Goal: Task Accomplishment & Management: Use online tool/utility

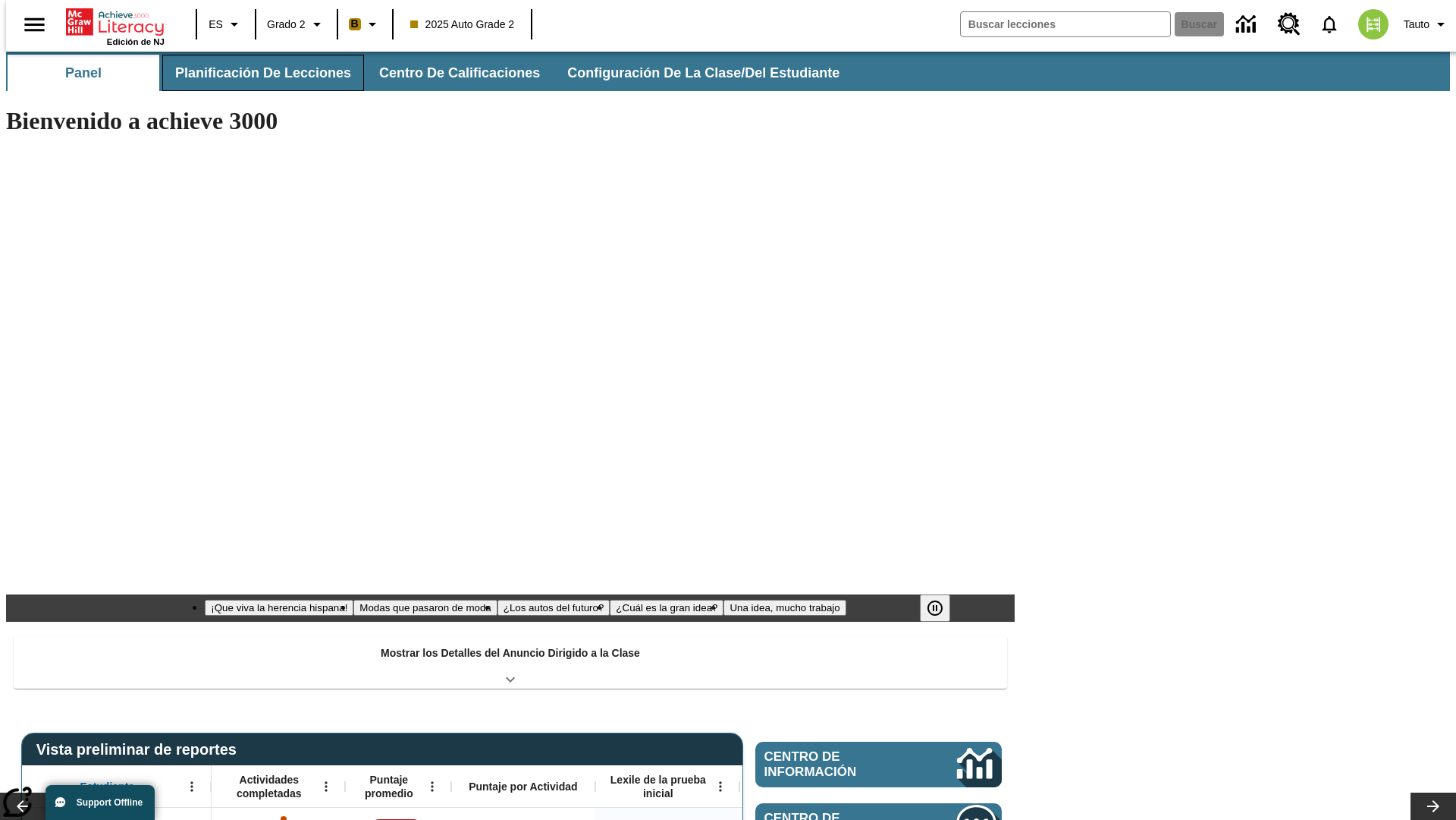
click at [254, 73] on span "Planificación de lecciones" at bounding box center [263, 74] width 176 height 17
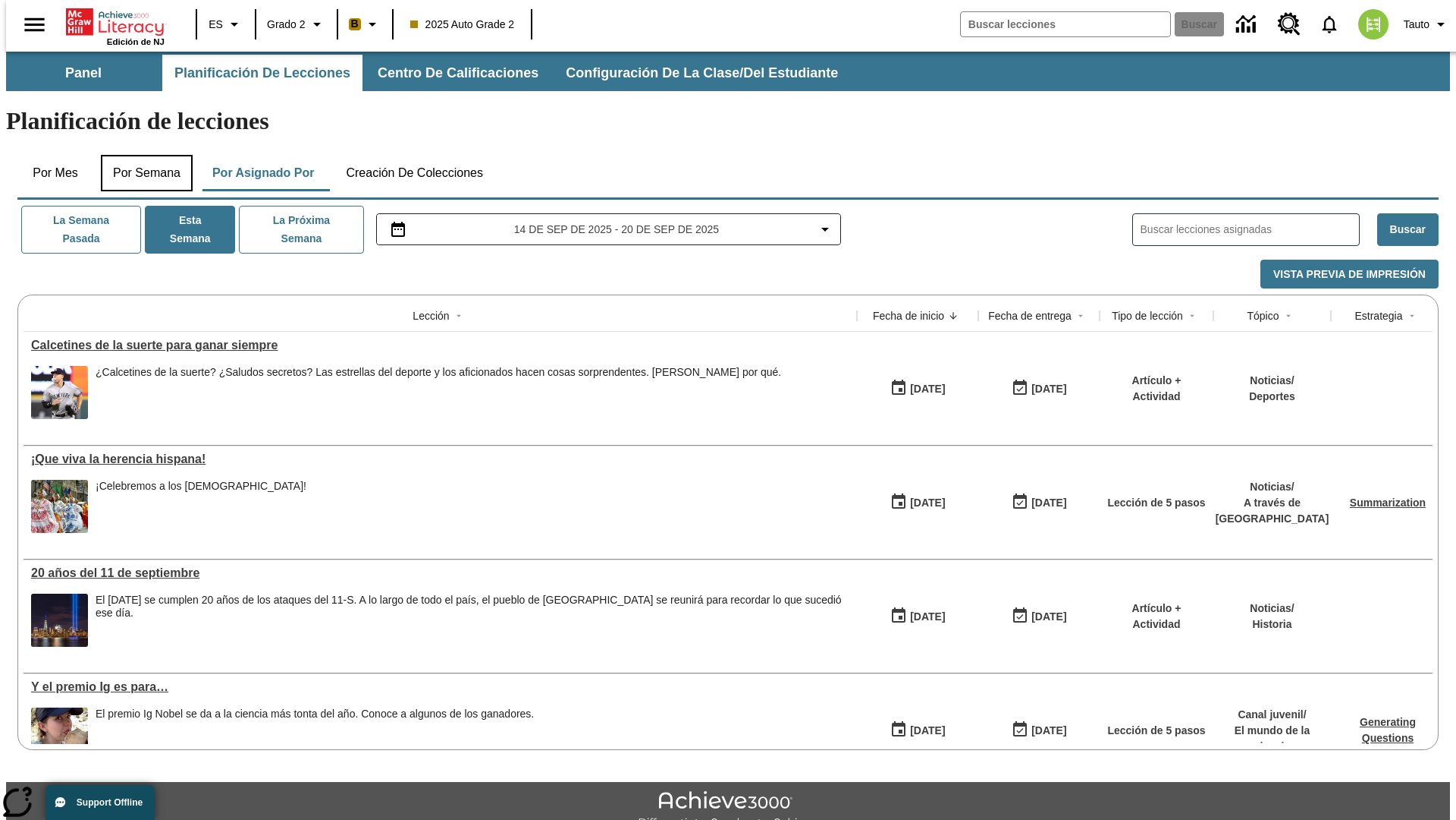
click at [142, 155] on button "Por semana" at bounding box center [147, 173] width 92 height 36
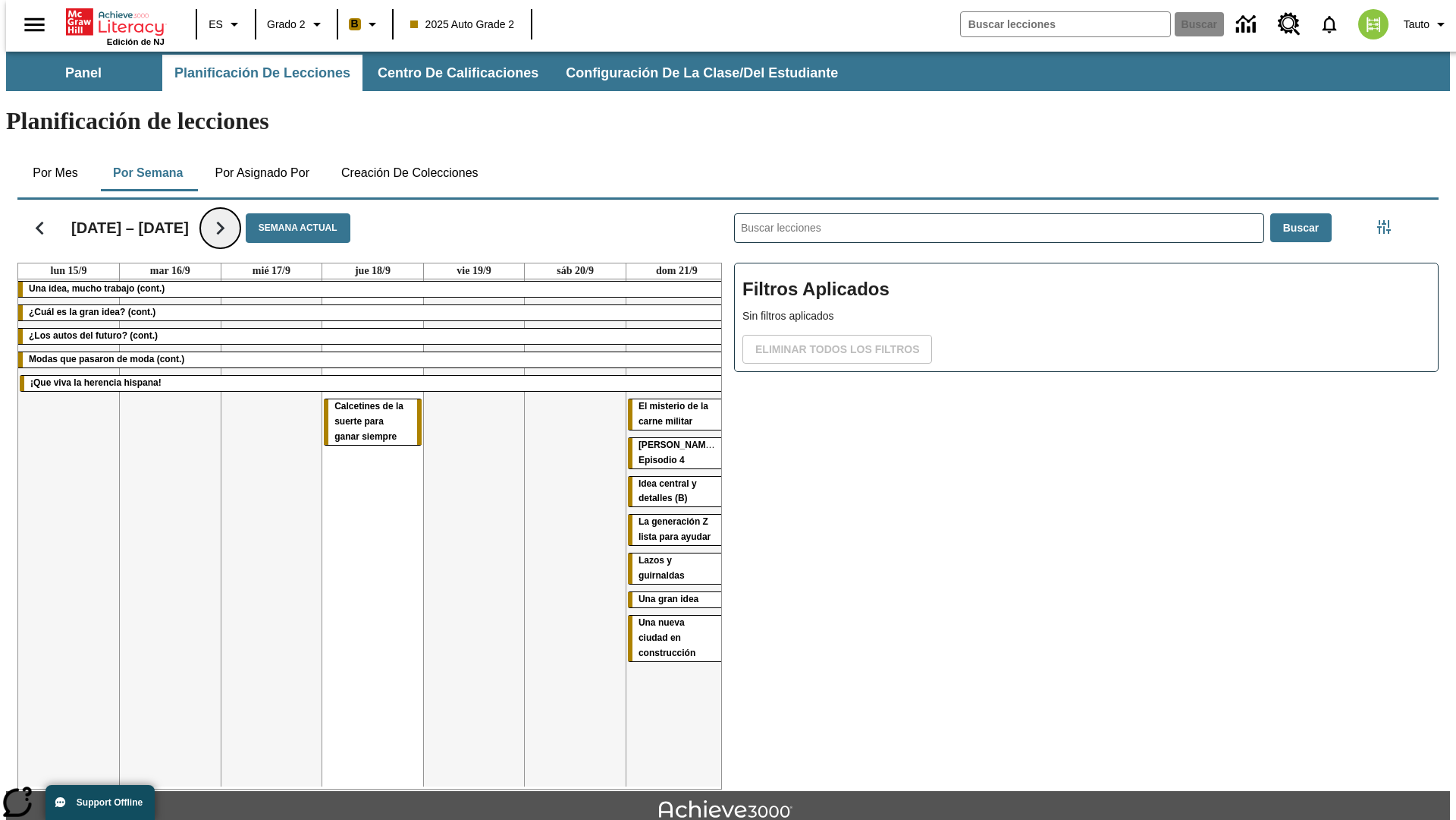
click at [219, 215] on icon "Seguir" at bounding box center [220, 228] width 27 height 27
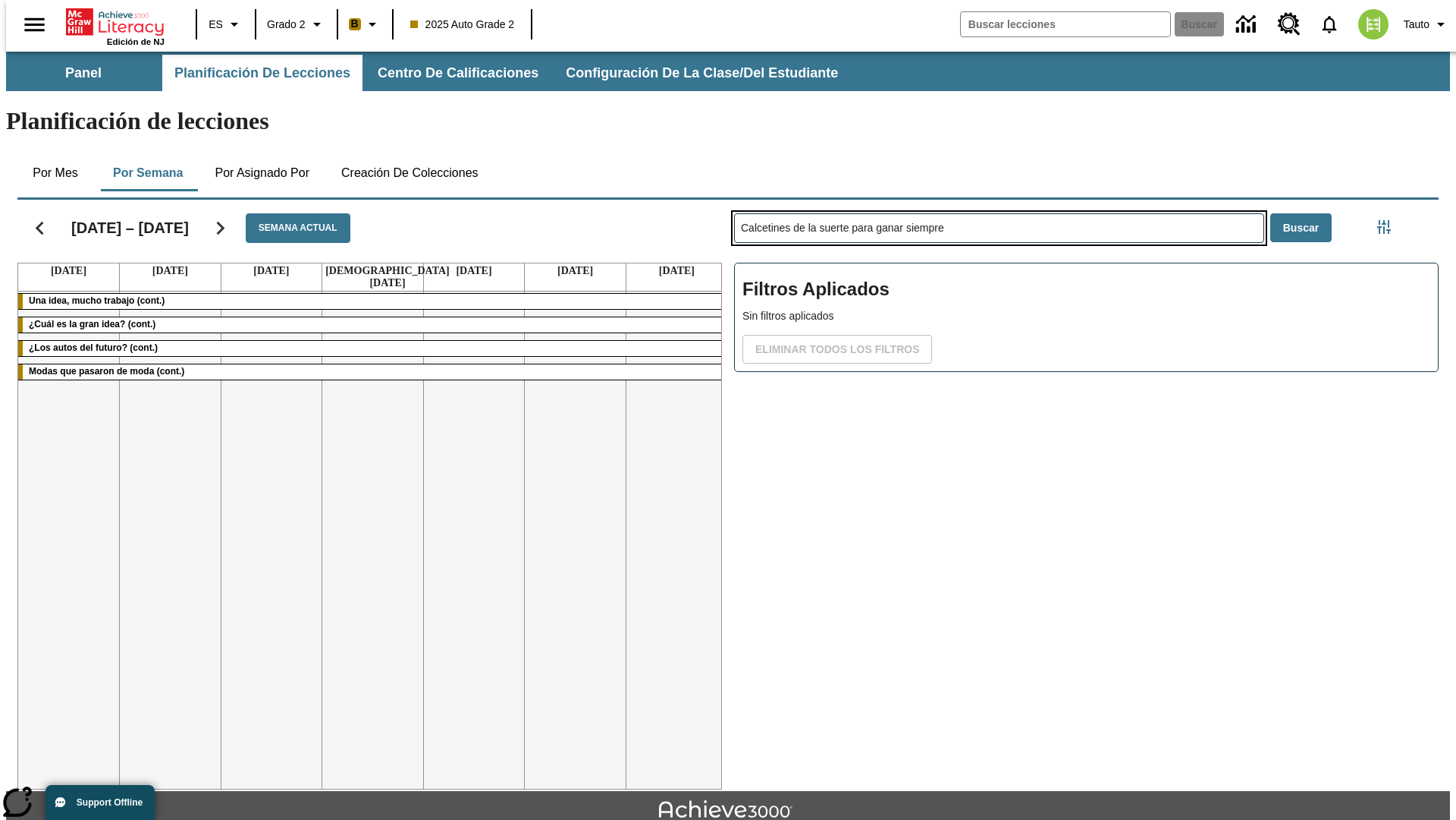
type input "Calcetines de la suerte para ganar siempre"
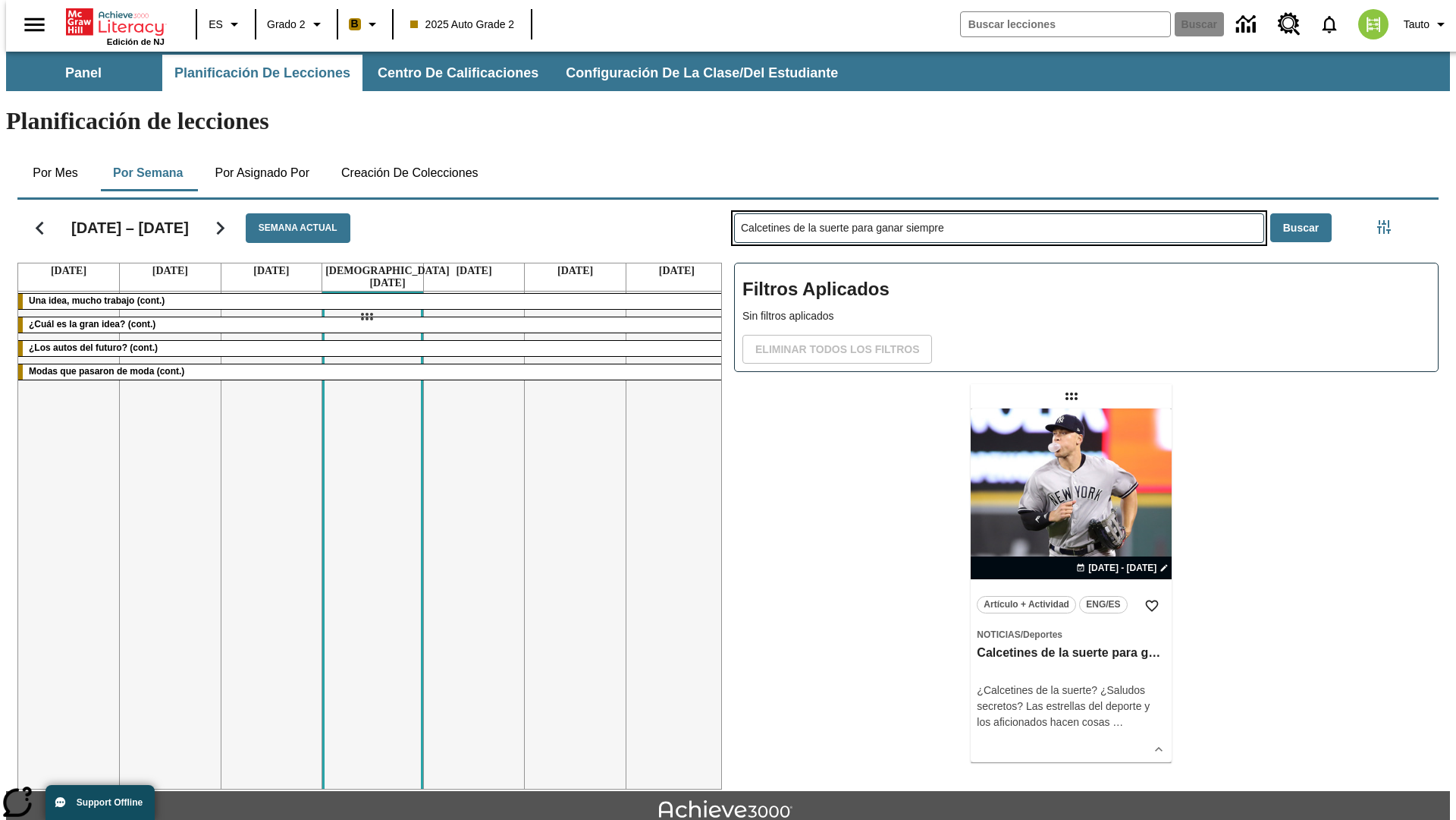
click at [366, 317] on div "[DATE] – [DATE] Semana actual [DATE] [DATE] [DATE] [DATE] [DATE] [DATE] [DATE] …" at bounding box center [722, 492] width 1434 height 596
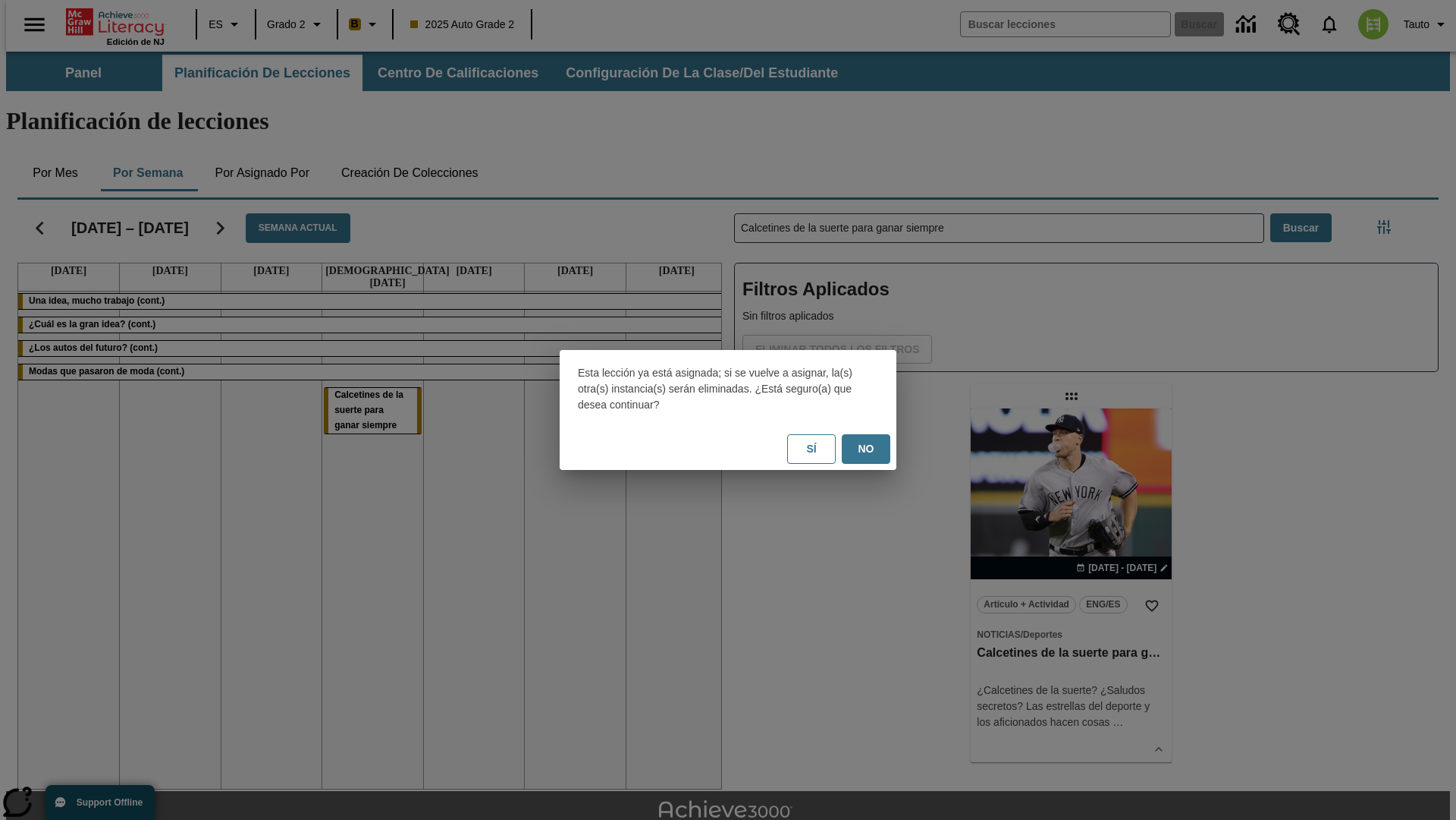
click at [866, 449] on button "No" at bounding box center [865, 449] width 49 height 30
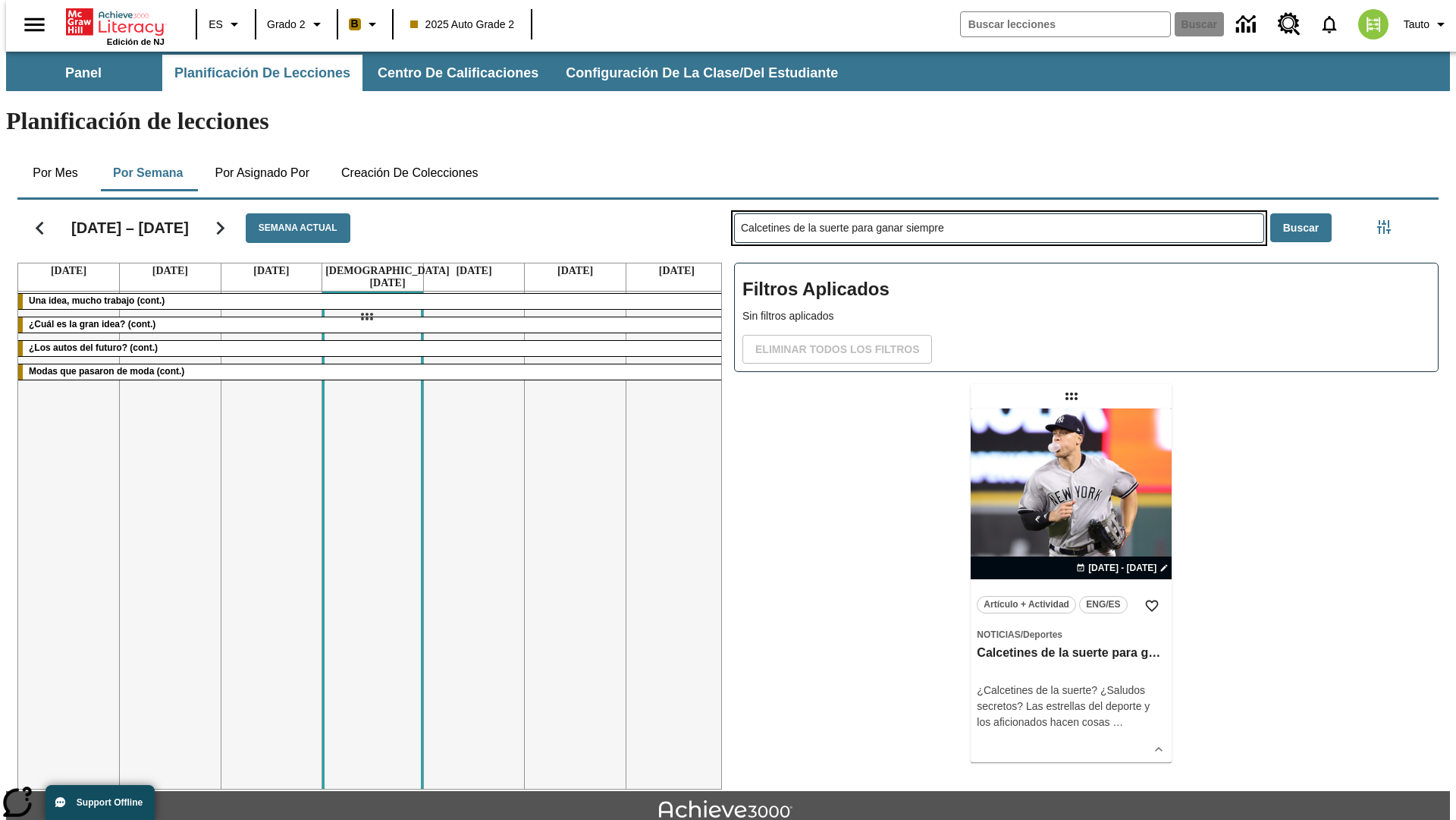
drag, startPoint x: 1073, startPoint y: 336, endPoint x: 366, endPoint y: 317, distance: 707.3
click at [366, 317] on div "[DATE] – [DATE] Semana actual [DATE] [DATE] [DATE] [DATE] [DATE] [DATE] [DATE] …" at bounding box center [722, 492] width 1434 height 596
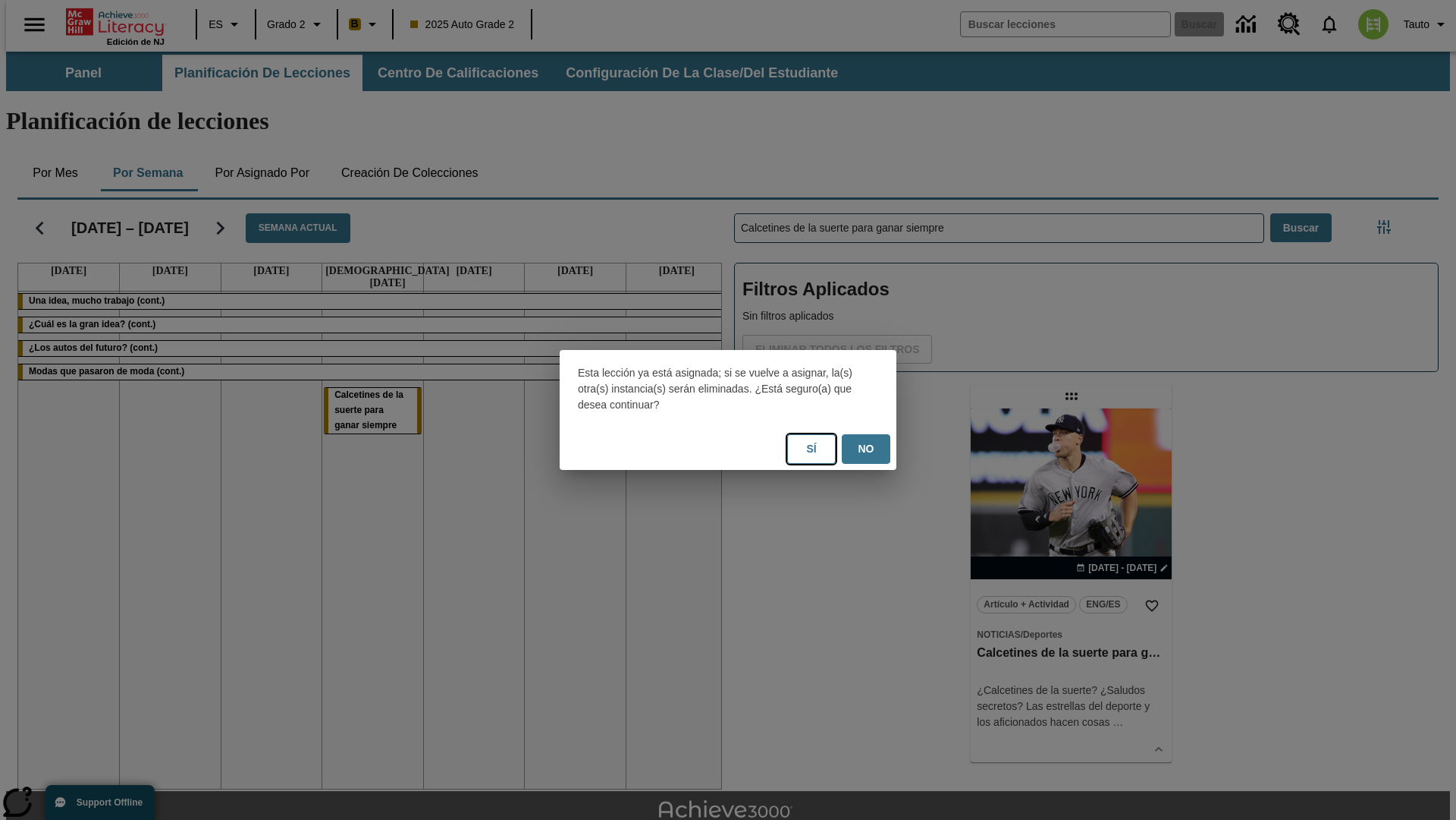
click at [812, 449] on button "Sí" at bounding box center [811, 449] width 49 height 30
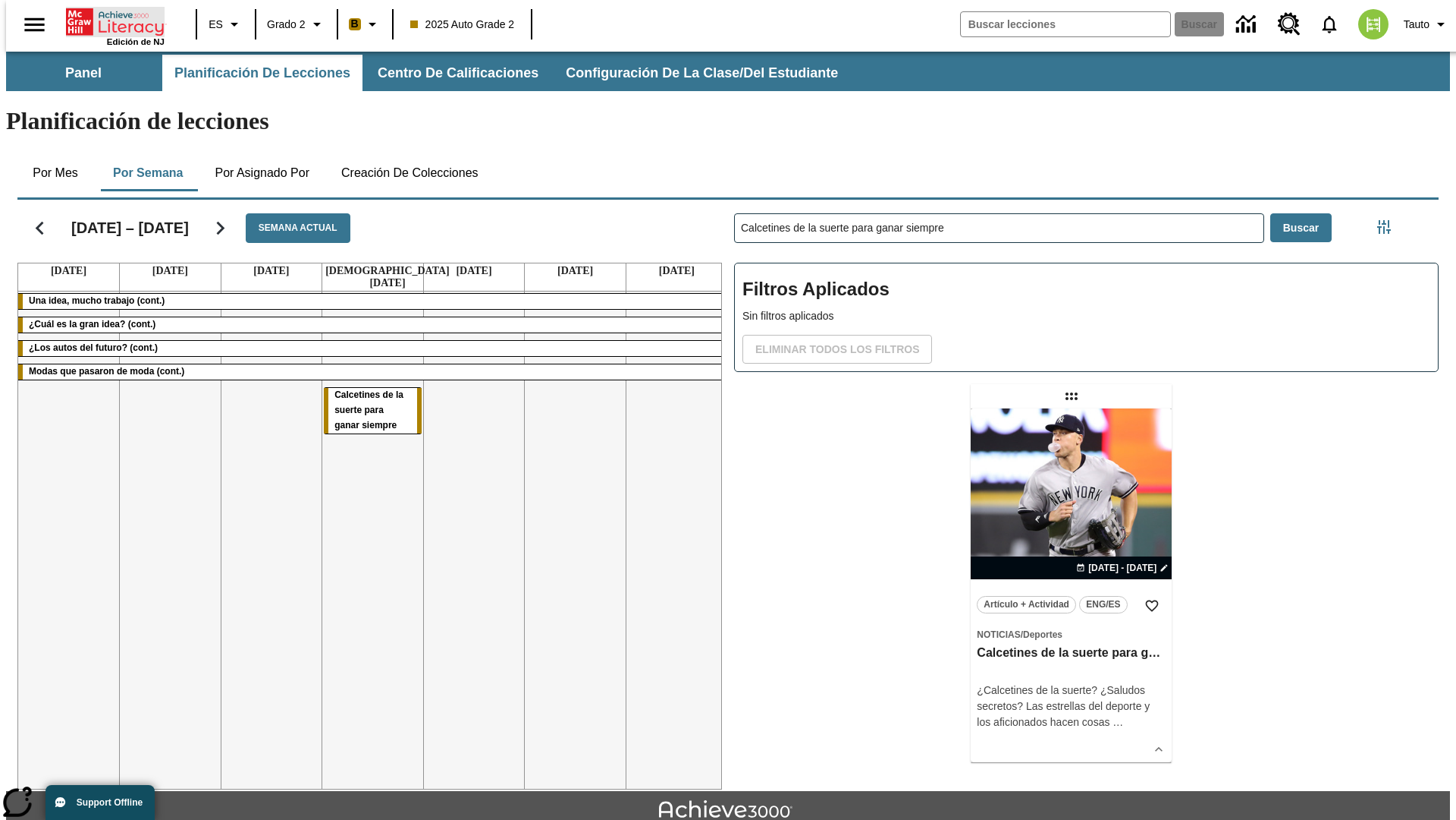
click at [109, 20] on icon "Portada" at bounding box center [116, 22] width 101 height 31
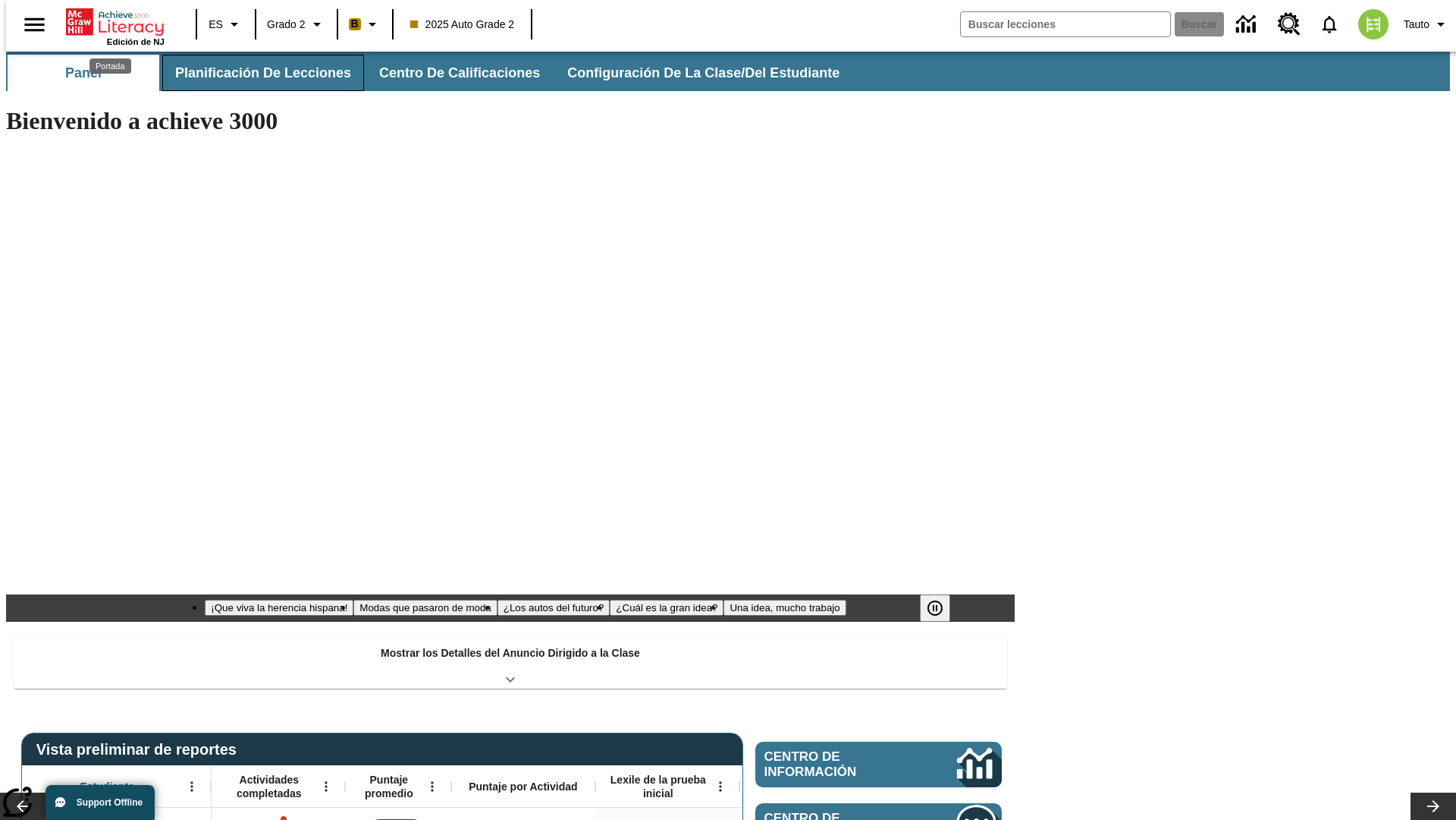
click at [254, 73] on span "Planificación de lecciones" at bounding box center [263, 74] width 176 height 17
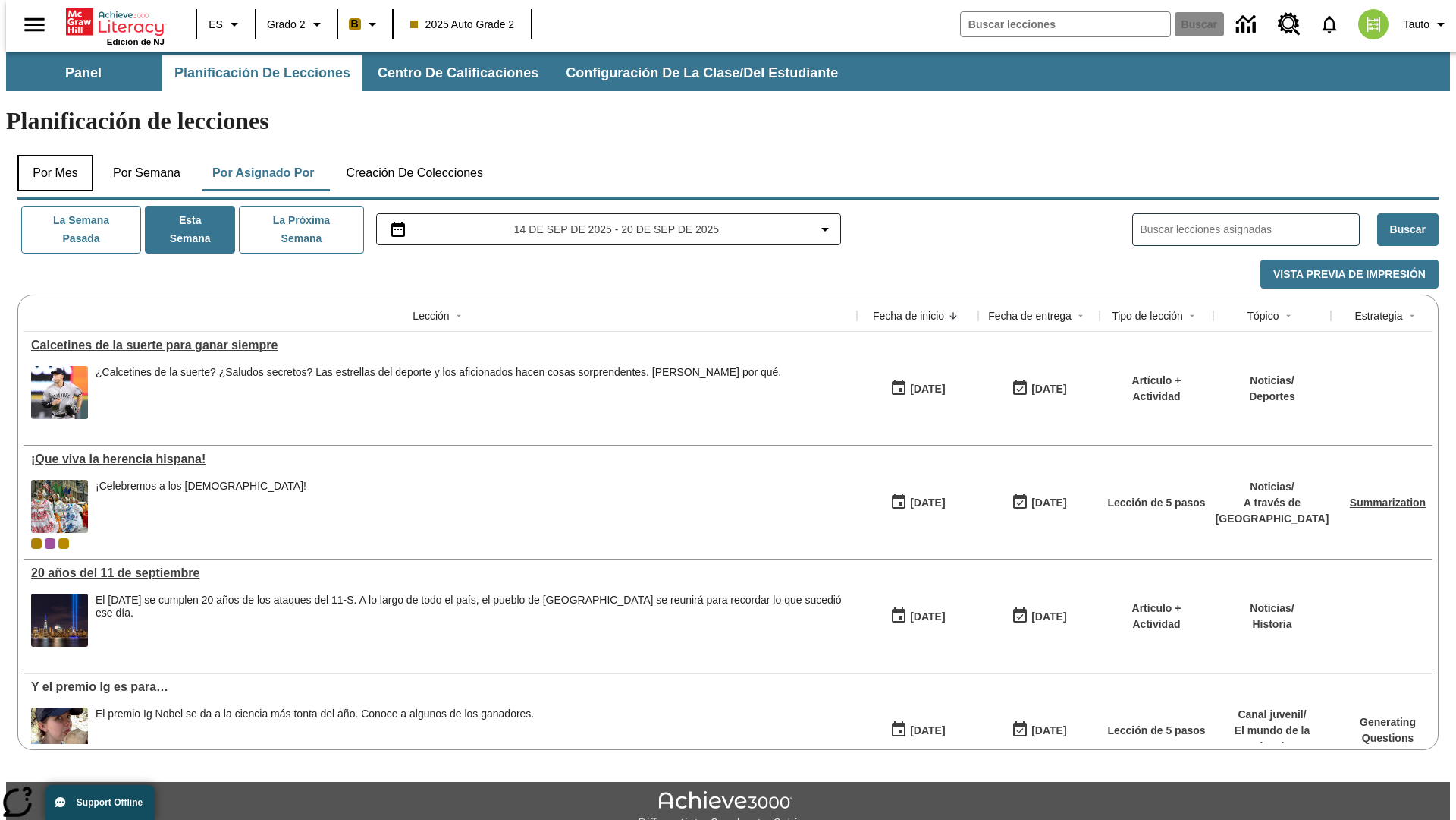
click at [50, 155] on button "Por mes" at bounding box center [55, 173] width 76 height 36
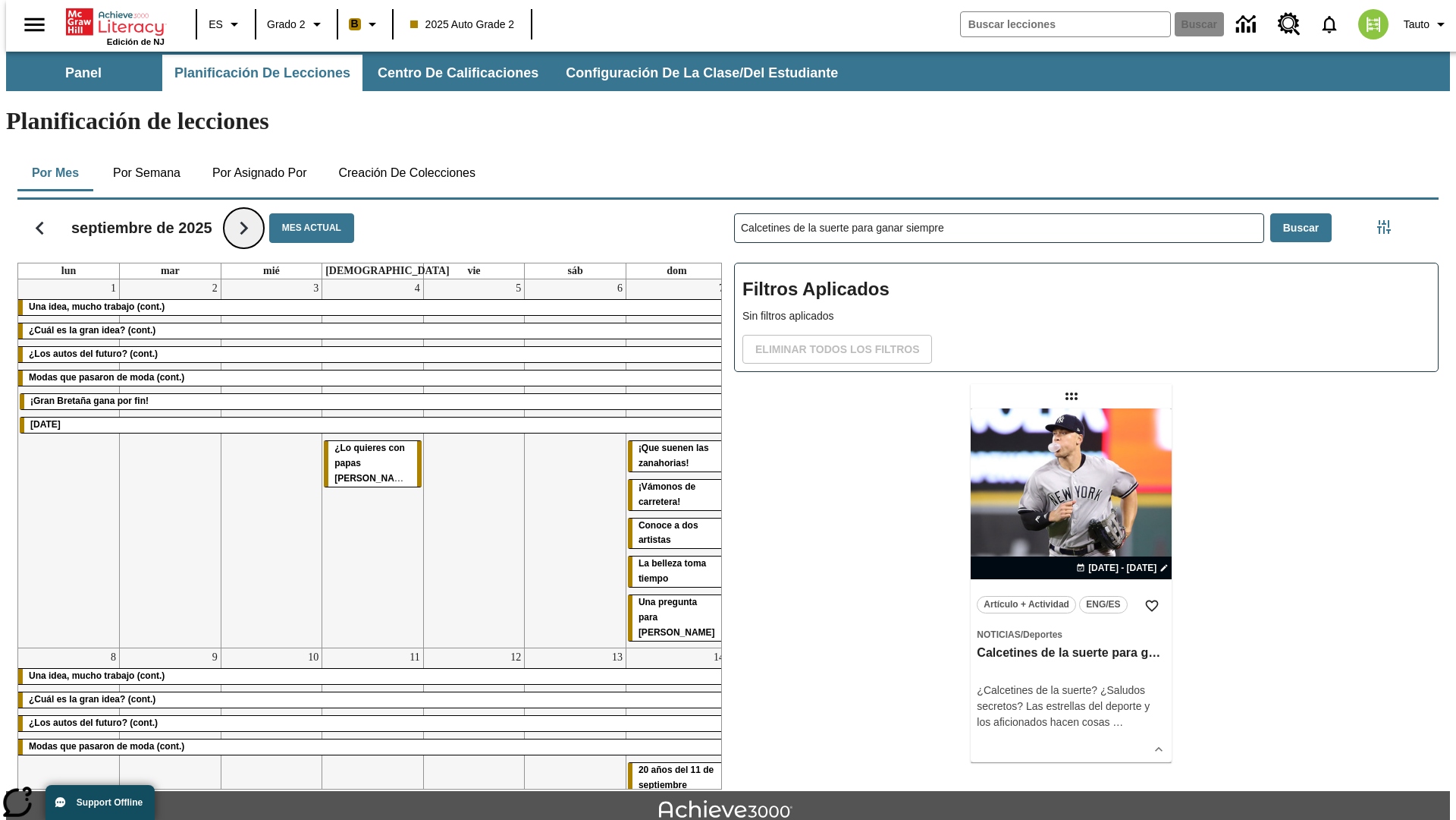
click at [244, 215] on icon "Seguir" at bounding box center [244, 228] width 27 height 27
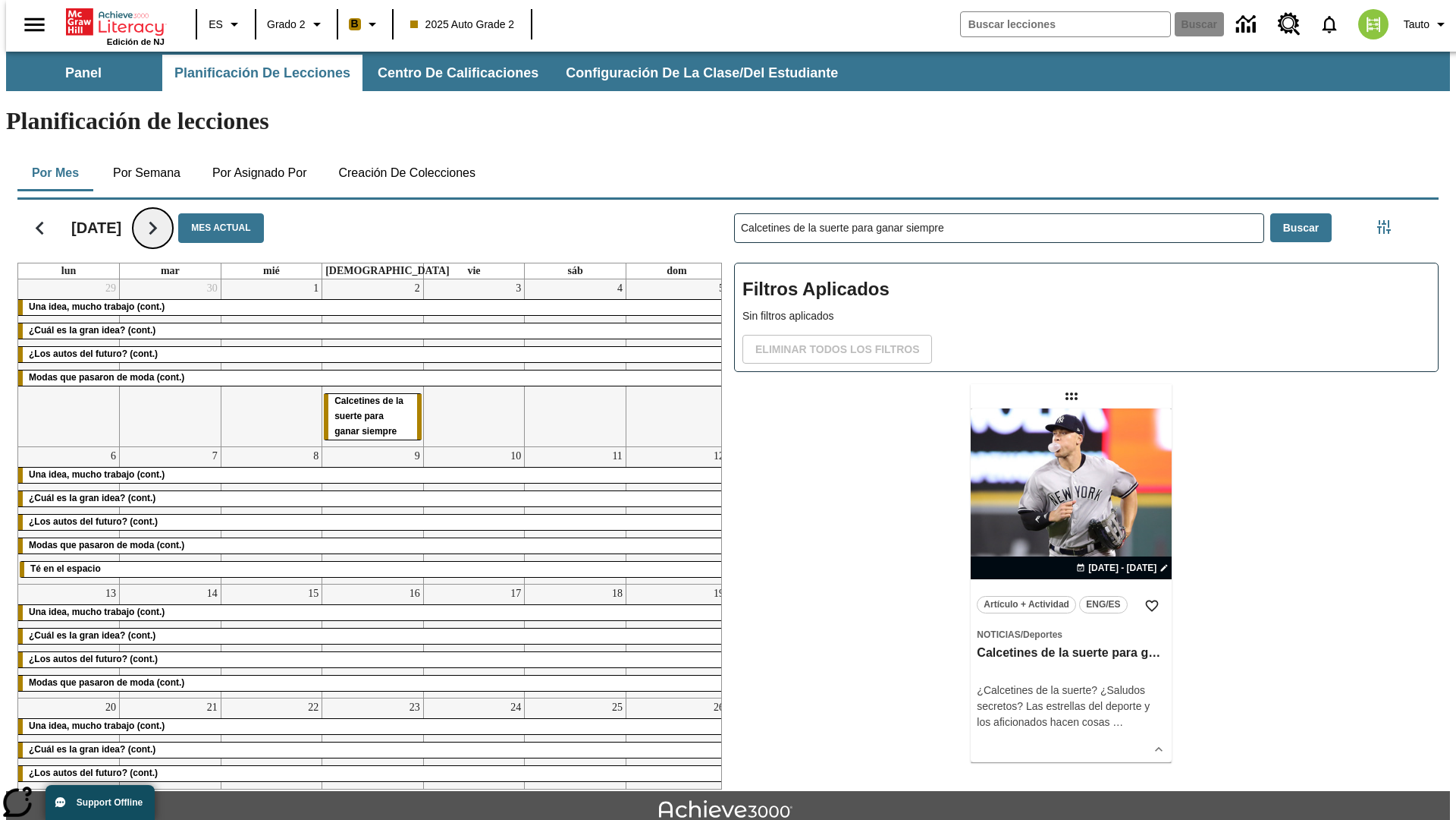
click at [166, 215] on icon "Seguir" at bounding box center [153, 228] width 27 height 27
